Goal: Task Accomplishment & Management: Use online tool/utility

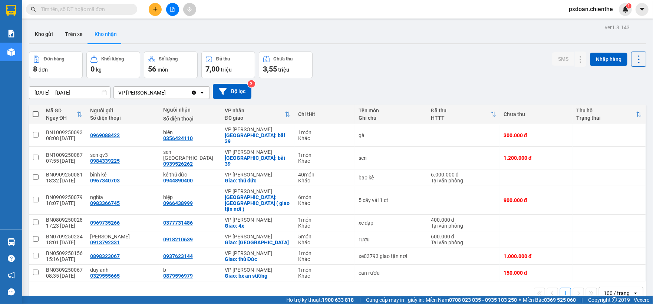
scroll to position [34, 0]
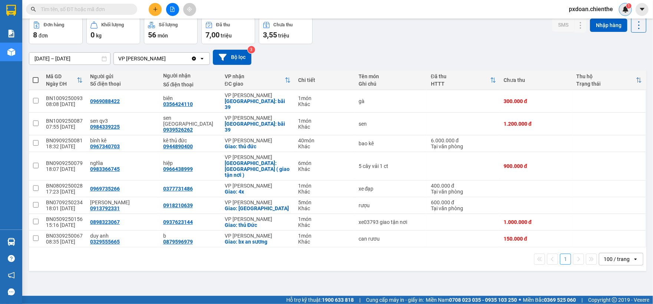
click at [629, 7] on span "1" at bounding box center [628, 5] width 3 height 5
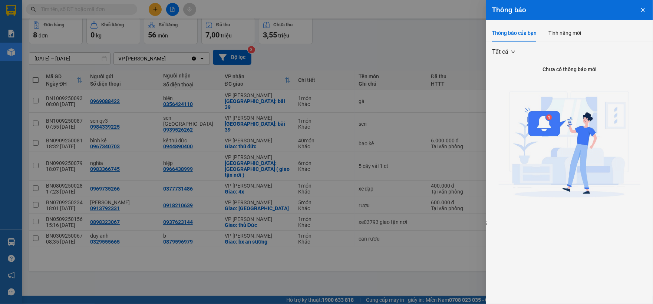
click at [407, 39] on div at bounding box center [326, 152] width 653 height 304
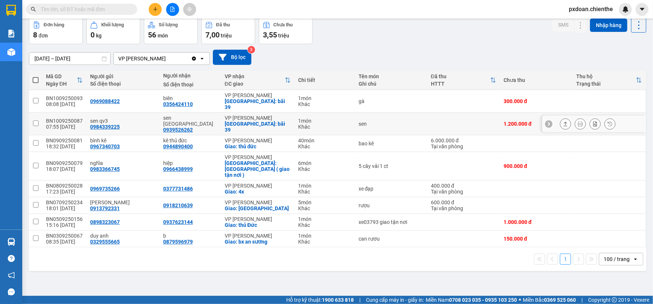
click at [76, 118] on div "BN1009250087" at bounding box center [64, 121] width 37 height 6
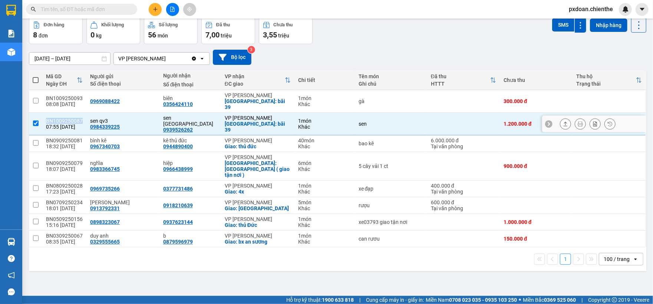
click at [76, 118] on div "BN1009250087" at bounding box center [64, 121] width 37 height 6
checkbox input "false"
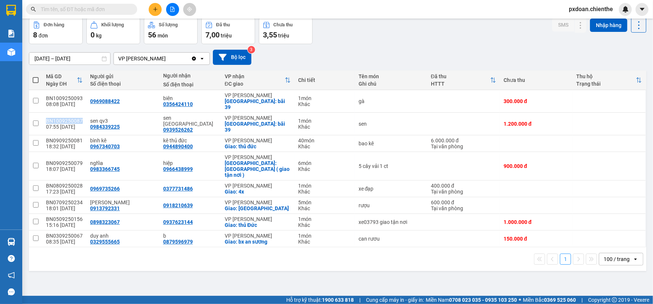
copy div "BN1009250087"
click at [71, 9] on input "text" at bounding box center [84, 9] width 87 height 8
paste input "BN1009250087"
click at [71, 9] on input "text" at bounding box center [84, 9] width 87 height 8
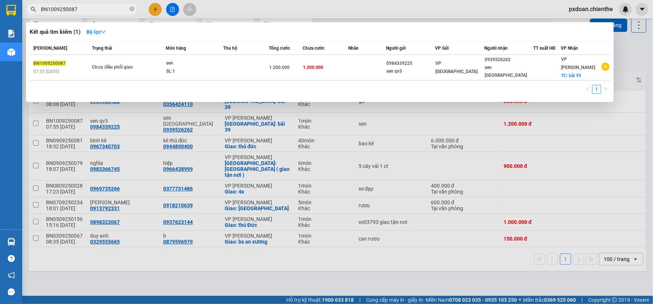
type input "BN1009250087"
click at [232, 67] on td at bounding box center [245, 68] width 45 height 26
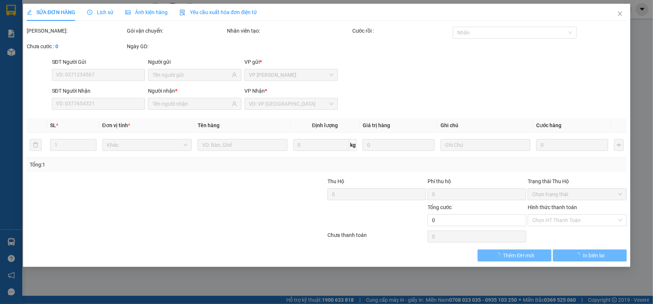
type input "0984339225"
type input "sen qv3"
type input "0939526262"
type input "sen [GEOGRAPHIC_DATA]"
type input "1.200.000"
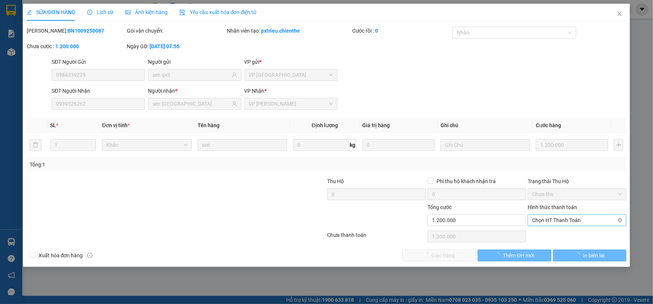
click at [552, 225] on span "Chọn HT Thanh Toán" at bounding box center [577, 220] width 90 height 11
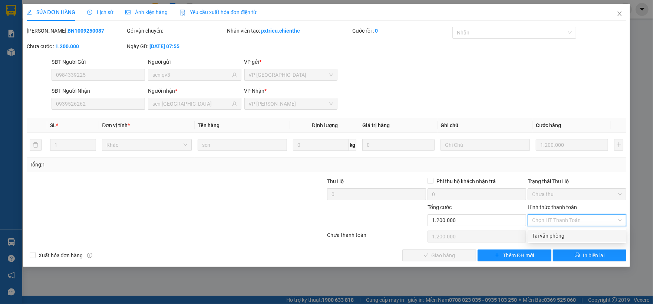
drag, startPoint x: 539, startPoint y: 235, endPoint x: 493, endPoint y: 251, distance: 48.6
click at [539, 236] on div "Tại văn phòng" at bounding box center [577, 236] width 90 height 8
type input "0"
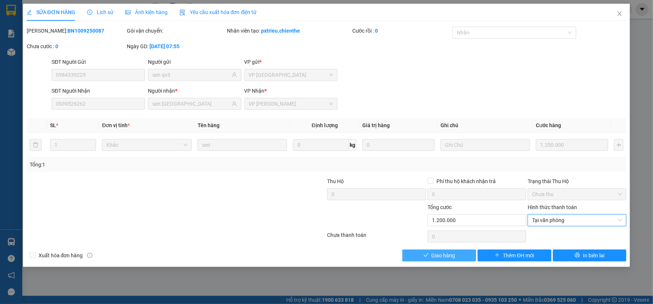
click at [459, 258] on button "Giao hàng" at bounding box center [439, 255] width 74 height 12
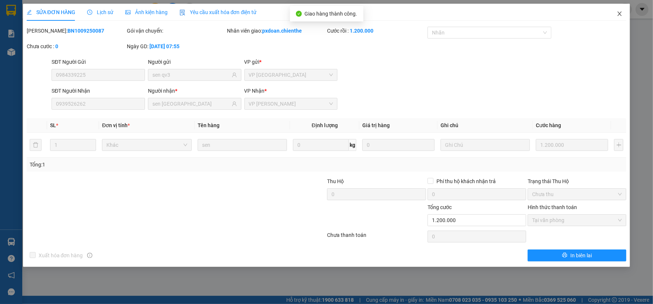
click at [616, 15] on icon "close" at bounding box center [619, 14] width 6 height 6
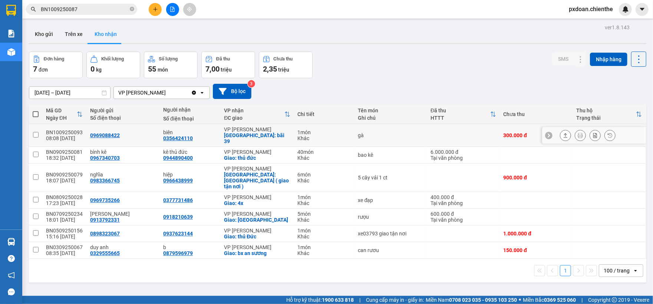
click at [73, 131] on div "BN1009250093" at bounding box center [64, 132] width 37 height 6
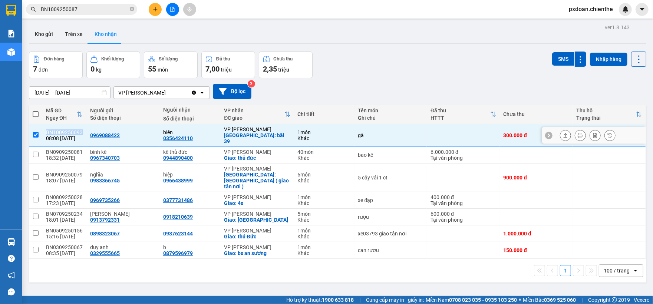
click at [73, 131] on div "BN1009250093" at bounding box center [64, 132] width 37 height 6
checkbox input "false"
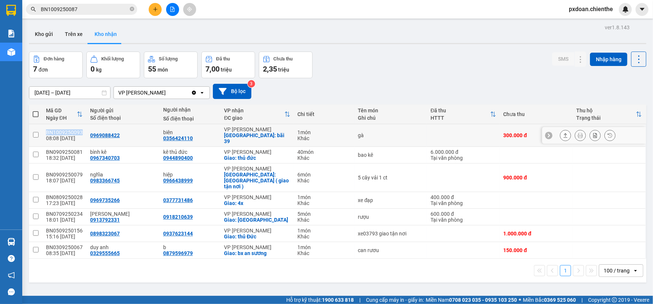
copy div "BN1009250093"
click at [88, 11] on input "BN1009250087" at bounding box center [84, 9] width 87 height 8
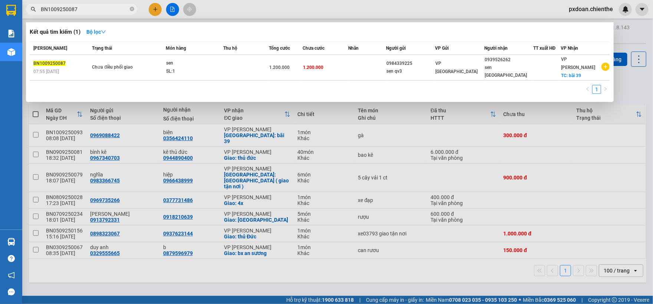
click at [88, 11] on input "BN1009250087" at bounding box center [84, 9] width 87 height 8
paste input "93"
type input "BN1009250093"
click at [187, 67] on div "SL: 1" at bounding box center [194, 71] width 56 height 8
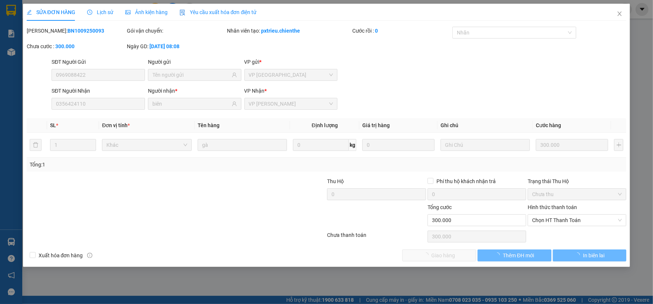
type input "0969088422"
type input "0356424110"
type input "biên"
type input "300.000"
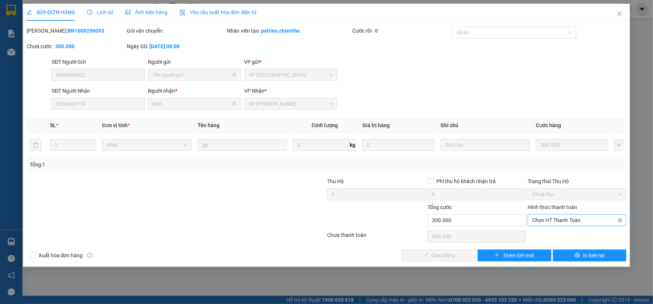
click at [539, 222] on span "Chọn HT Thanh Toán" at bounding box center [577, 220] width 90 height 11
click at [546, 244] on div "Chọn HT Thanh Toán" at bounding box center [577, 236] width 100 height 15
click at [551, 222] on span "Chọn HT Thanh Toán" at bounding box center [577, 220] width 90 height 11
click at [548, 241] on div "Tại văn phòng" at bounding box center [577, 236] width 99 height 12
type input "0"
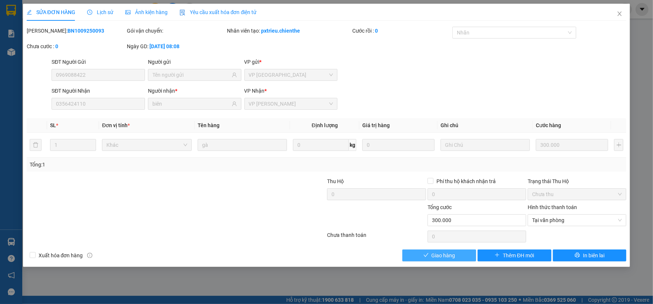
drag, startPoint x: 463, startPoint y: 252, endPoint x: 474, endPoint y: 242, distance: 15.2
click at [463, 252] on button "Giao hàng" at bounding box center [439, 255] width 74 height 12
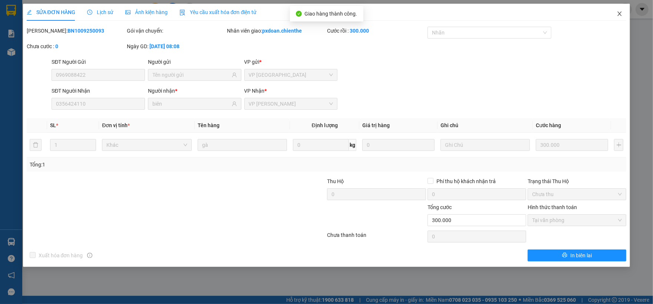
click at [619, 16] on icon "close" at bounding box center [619, 14] width 6 height 6
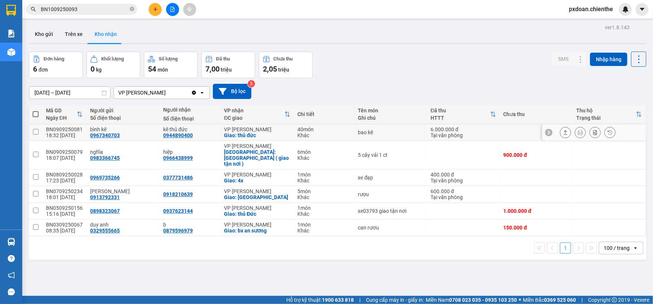
click at [79, 128] on div "BN0909250081" at bounding box center [64, 129] width 37 height 6
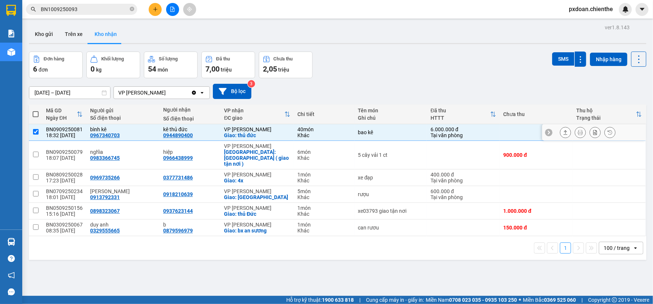
click at [79, 128] on div "BN0909250081" at bounding box center [64, 129] width 37 height 6
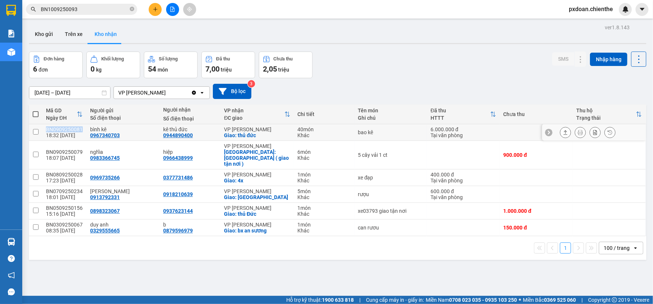
click at [78, 128] on div "BN0909250081" at bounding box center [64, 129] width 37 height 6
checkbox input "false"
copy div "BN0909250081"
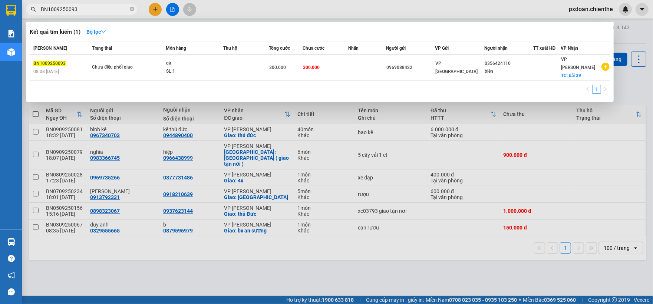
click at [96, 7] on input "BN1009250093" at bounding box center [84, 9] width 87 height 8
paste input "0909250081"
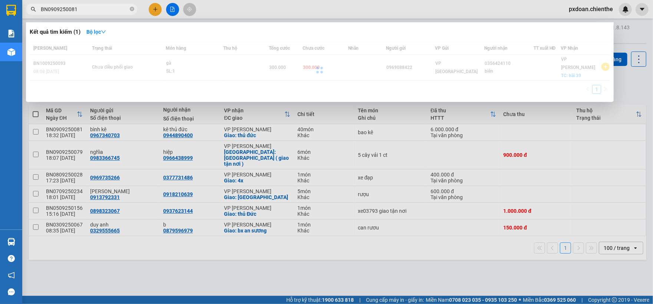
type input "BN0909250081"
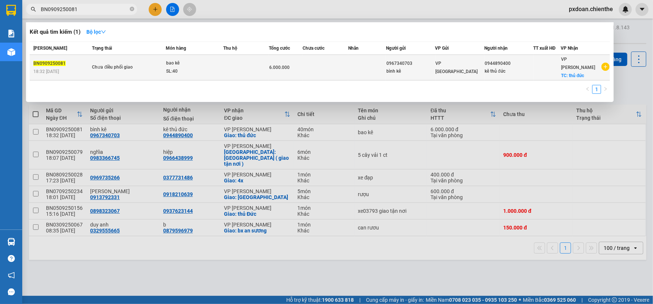
click at [215, 61] on div "bao kê" at bounding box center [194, 63] width 56 height 8
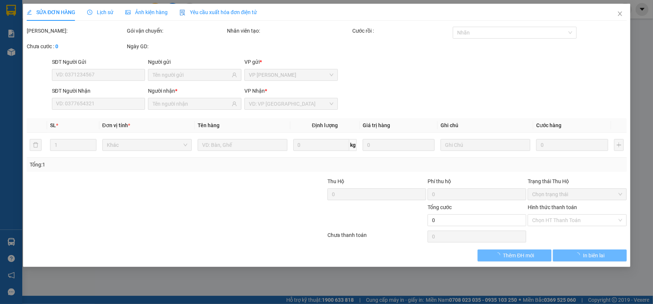
type input "0967340703"
type input "bình kê"
type input "0944890400"
type input "kê thủ đức"
type input "6.000.000"
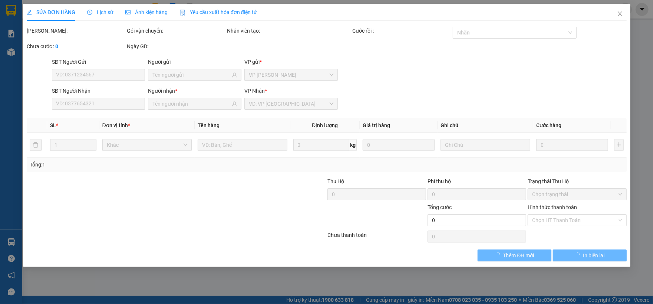
type input "0"
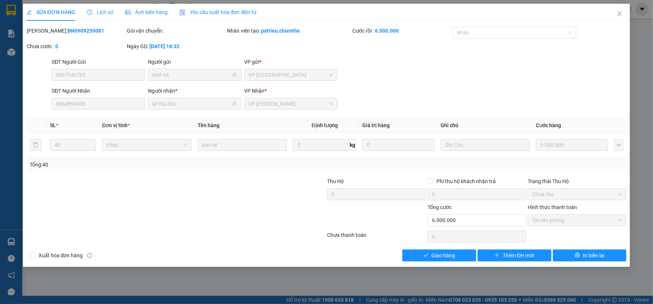
click at [449, 249] on div "Total Paid Fee 6.000.000 Total UnPaid Fee 0 Cash Collection Total Fee Mã ĐH: BN…" at bounding box center [327, 144] width 600 height 235
drag, startPoint x: 445, startPoint y: 259, endPoint x: 469, endPoint y: 244, distance: 28.3
click at [445, 258] on span "Giao hàng" at bounding box center [443, 255] width 24 height 8
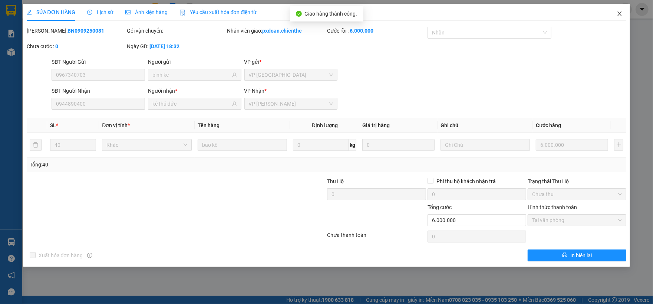
click at [621, 16] on icon "close" at bounding box center [620, 13] width 4 height 4
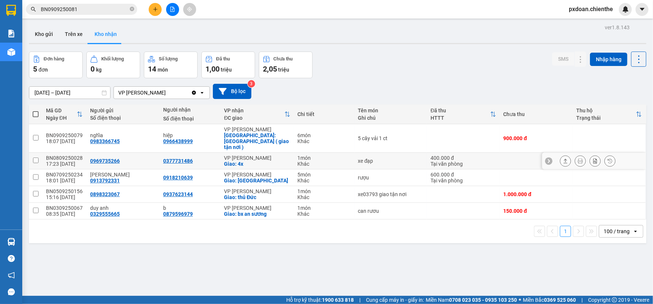
click at [66, 155] on div "BN0809250028" at bounding box center [64, 158] width 37 height 6
checkbox input "false"
copy div "BN0809250028"
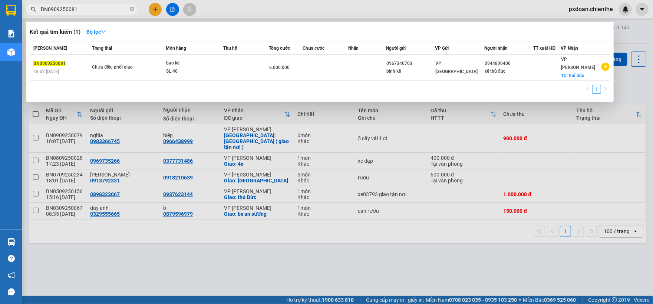
click at [88, 8] on input "BN0909250081" at bounding box center [84, 9] width 87 height 8
paste input "809250028"
type input "BN0809250028"
click at [222, 62] on span "xe đạp SL: 1" at bounding box center [194, 67] width 57 height 16
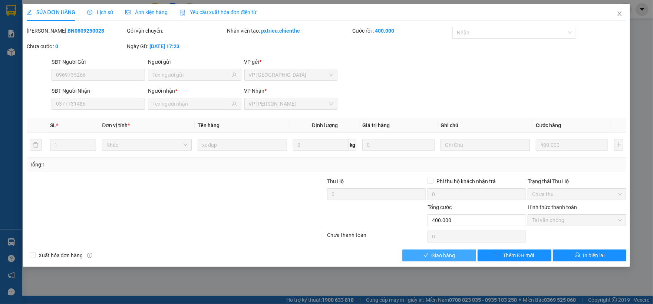
click at [424, 257] on icon "check" at bounding box center [425, 254] width 5 height 5
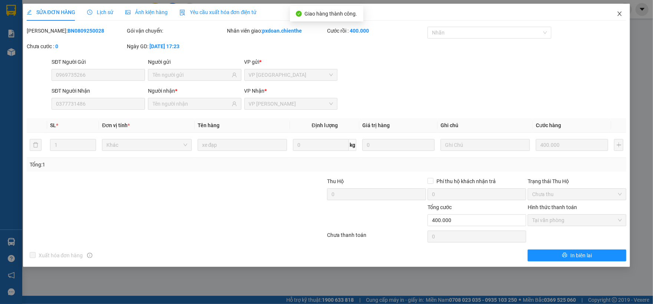
click at [618, 15] on icon "close" at bounding box center [619, 14] width 6 height 6
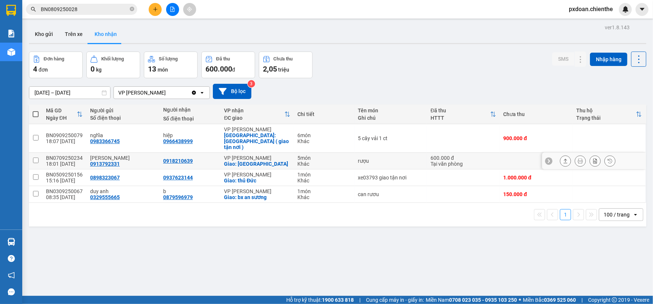
click at [69, 155] on div "BN0709250234" at bounding box center [64, 158] width 37 height 6
checkbox input "false"
copy div "BN0709250234"
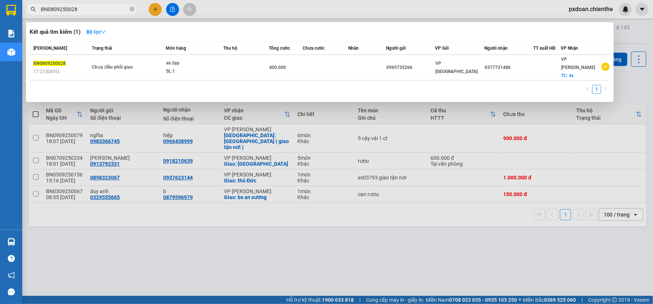
click at [86, 10] on input "BN0809250028" at bounding box center [84, 9] width 87 height 8
click at [85, 10] on input "BN0809250028" at bounding box center [84, 9] width 87 height 8
paste input "709250234"
type input "BN0709250234"
click at [194, 67] on div "SL: 5" at bounding box center [193, 71] width 56 height 8
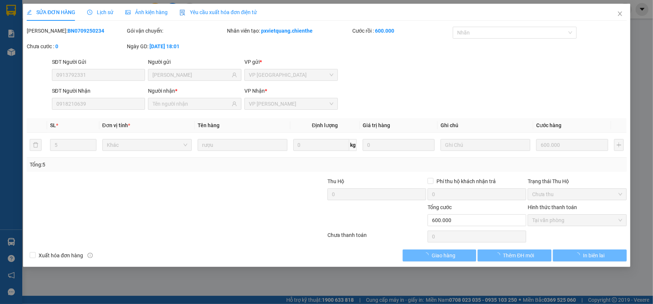
type input "0913792331"
type input "[PERSON_NAME]"
type input "0918210639"
type input "600.000"
type input "0"
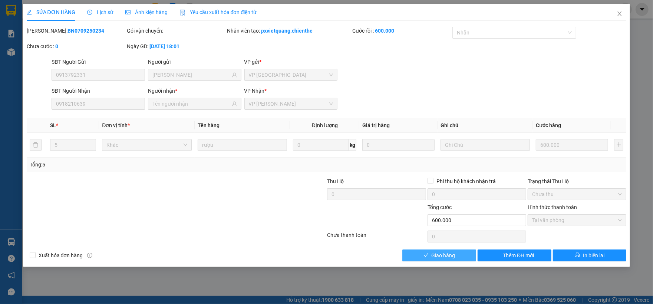
drag, startPoint x: 452, startPoint y: 252, endPoint x: 454, endPoint y: 249, distance: 4.2
click at [451, 253] on span "Giao hàng" at bounding box center [443, 255] width 24 height 8
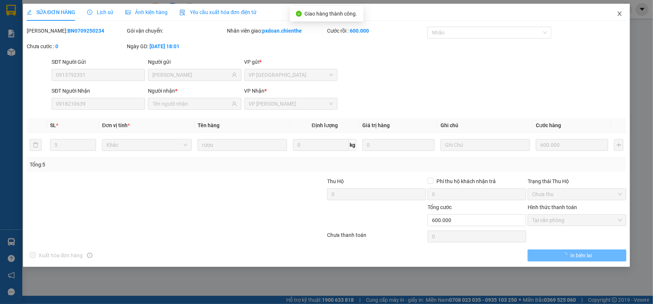
click at [621, 17] on icon "close" at bounding box center [619, 14] width 6 height 6
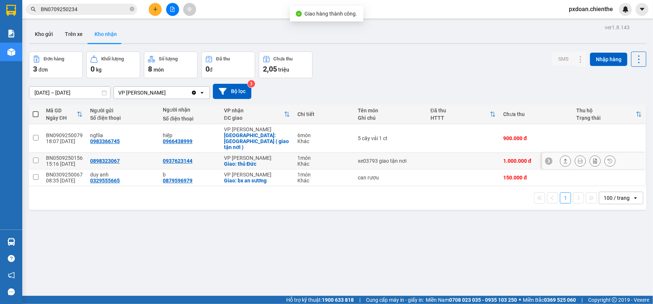
click at [70, 155] on div "BN0509250156" at bounding box center [64, 158] width 37 height 6
checkbox input "false"
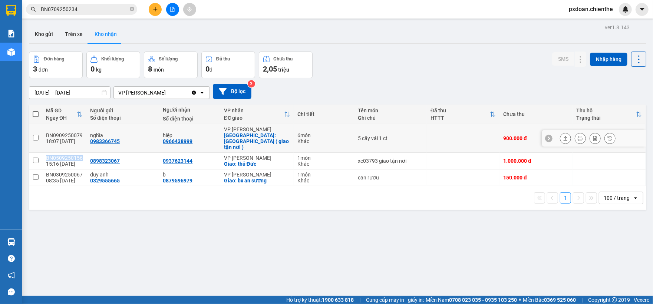
copy div "BN0509250156"
click at [88, 5] on input "BN0709250234" at bounding box center [84, 9] width 87 height 8
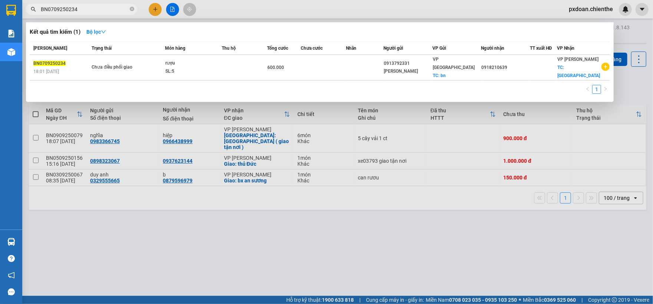
click at [88, 5] on input "BN0709250234" at bounding box center [84, 9] width 87 height 8
paste input "509250156"
type input "BN0509250156"
click at [185, 61] on div "xe03793 giao tận nơi" at bounding box center [194, 63] width 56 height 8
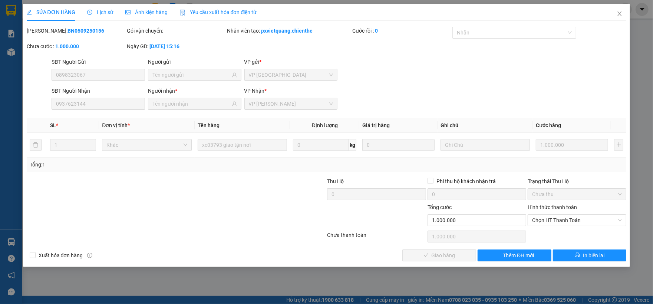
click at [152, 9] on span "Ảnh kiện hàng" at bounding box center [146, 12] width 42 height 6
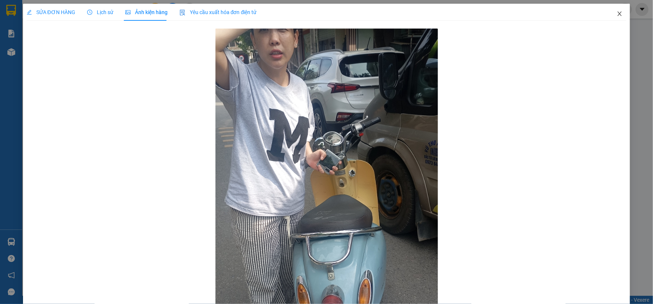
click at [616, 15] on icon "close" at bounding box center [619, 14] width 6 height 6
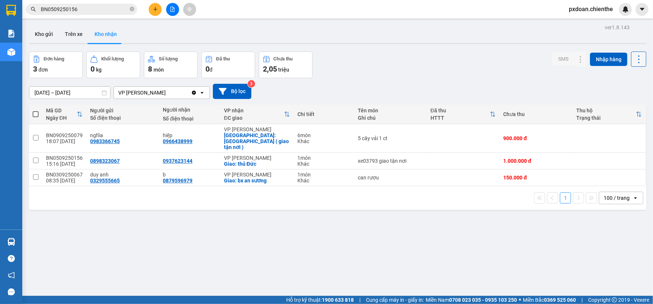
click at [634, 58] on icon at bounding box center [639, 59] width 10 height 10
click at [635, 63] on icon at bounding box center [639, 59] width 10 height 10
click at [634, 60] on icon at bounding box center [639, 59] width 10 height 10
click at [634, 59] on icon at bounding box center [639, 59] width 10 height 10
click at [638, 59] on icon at bounding box center [638, 59] width 1 height 8
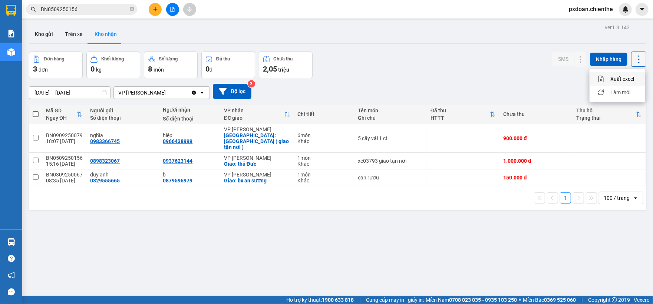
click at [638, 59] on icon at bounding box center [638, 59] width 1 height 8
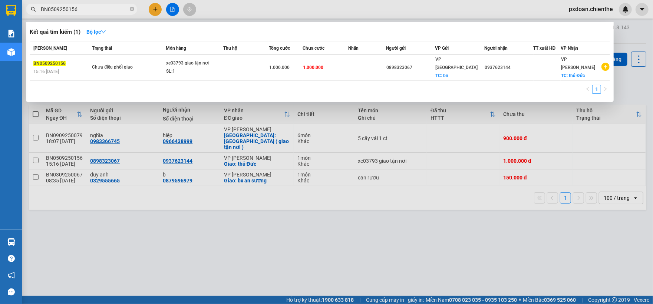
click at [79, 12] on input "BN0509250156" at bounding box center [84, 9] width 87 height 8
click at [91, 10] on input "BN0509250156" at bounding box center [84, 9] width 87 height 8
click at [130, 9] on icon "close-circle" at bounding box center [132, 9] width 4 height 4
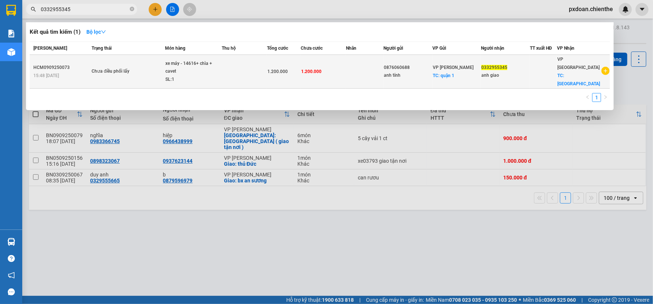
type input "0332955345"
click at [195, 65] on div "xe máy - 14616+ chìa + cavet" at bounding box center [193, 68] width 56 height 16
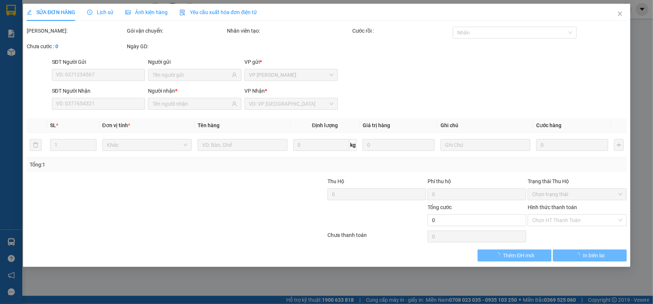
type input "0876060688"
type input "anh tính"
type input "0332955345"
type input "anh giao"
type input "1.200.000"
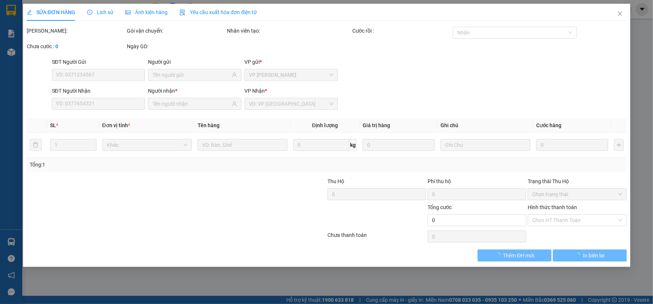
type input "1.200.000"
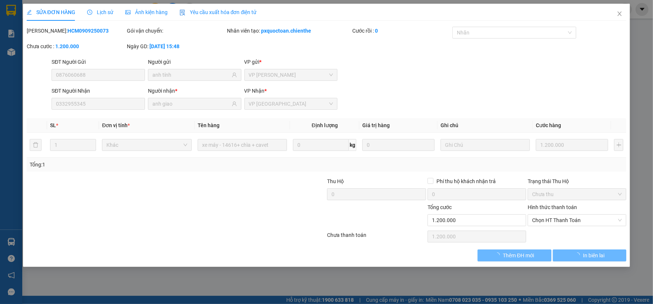
click at [151, 9] on span "Ảnh kiện hàng" at bounding box center [146, 12] width 42 height 6
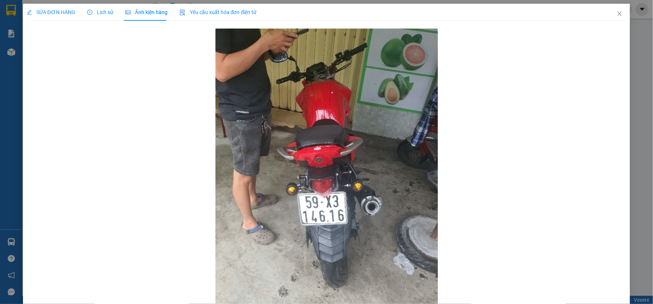
click at [88, 11] on icon "clock-circle" at bounding box center [89, 12] width 5 height 5
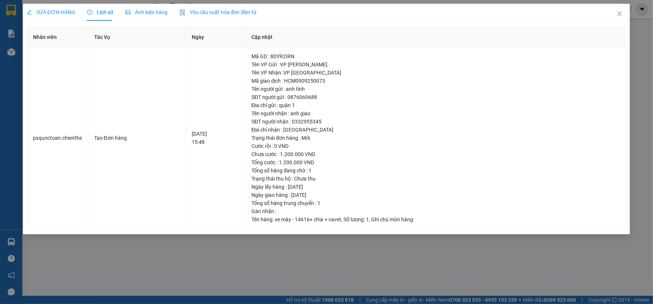
click at [65, 13] on span "SỬA ĐƠN HÀNG" at bounding box center [51, 12] width 49 height 6
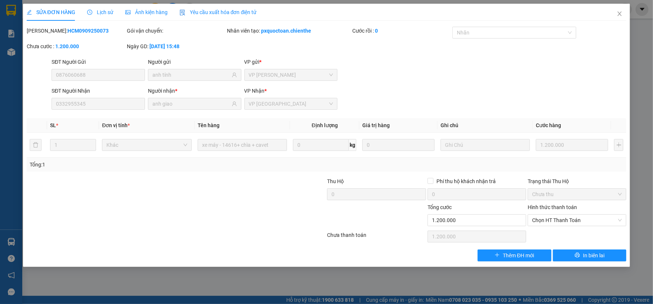
click at [90, 10] on icon "clock-circle" at bounding box center [89, 12] width 5 height 5
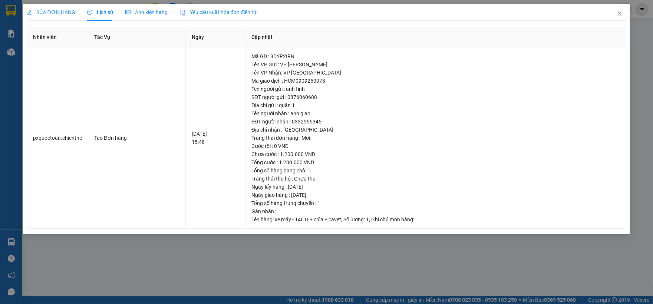
click at [60, 10] on span "SỬA ĐƠN HÀNG" at bounding box center [51, 12] width 49 height 6
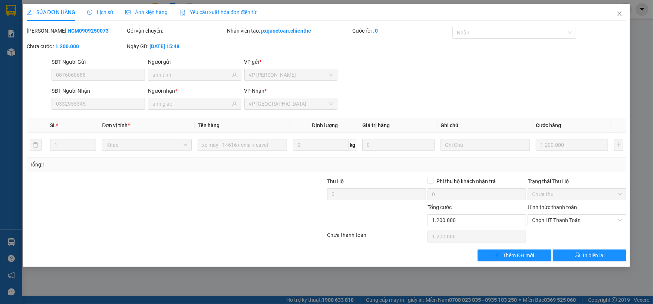
click at [96, 11] on span "Lịch sử" at bounding box center [100, 12] width 26 height 6
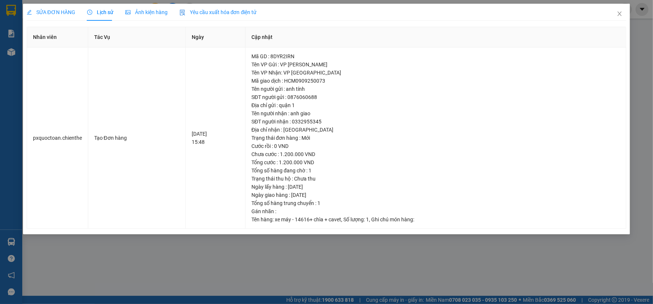
click at [150, 15] on span "Ảnh kiện hàng" at bounding box center [146, 12] width 42 height 6
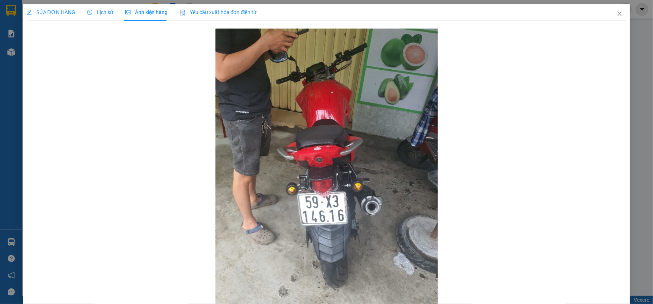
click at [100, 14] on span "Lịch sử" at bounding box center [100, 12] width 26 height 6
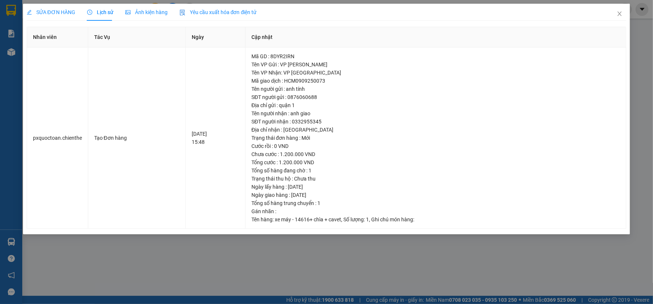
click at [60, 11] on span "SỬA ĐƠN HÀNG" at bounding box center [51, 12] width 49 height 6
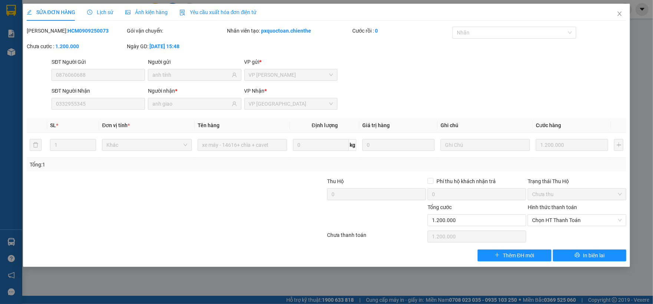
click at [147, 11] on span "Ảnh kiện hàng" at bounding box center [146, 12] width 42 height 6
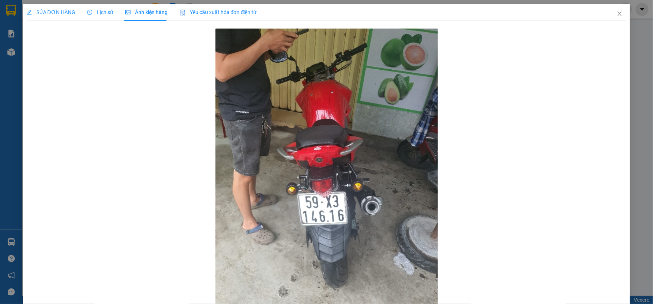
click at [70, 14] on span "SỬA ĐƠN HÀNG" at bounding box center [51, 12] width 49 height 6
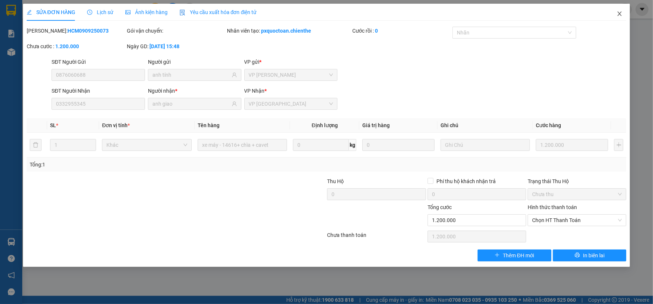
click at [619, 12] on icon "close" at bounding box center [619, 14] width 6 height 6
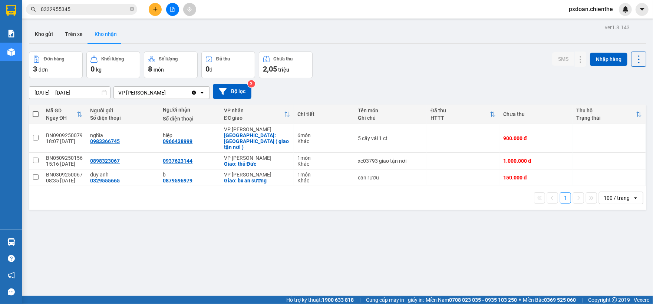
drag, startPoint x: 334, startPoint y: 229, endPoint x: 337, endPoint y: 237, distance: 8.1
click at [334, 233] on div "ver 1.8.143 Kho gửi Trên xe Kho nhận Đơn hàng 3 đơn Khối lượng 0 kg Số lượng 8 …" at bounding box center [337, 174] width 623 height 304
